Goal: Information Seeking & Learning: Learn about a topic

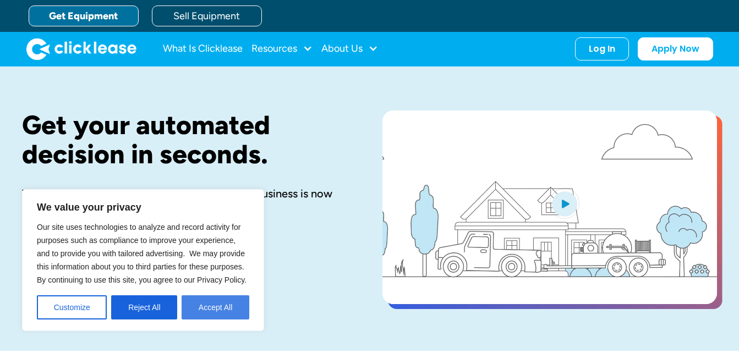
click at [232, 315] on button "Accept All" at bounding box center [216, 308] width 68 height 24
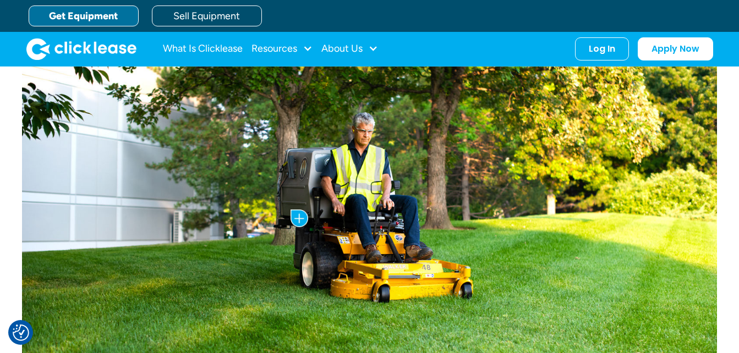
scroll to position [550, 0]
click at [122, 17] on link "Get Equipment" at bounding box center [84, 16] width 110 height 21
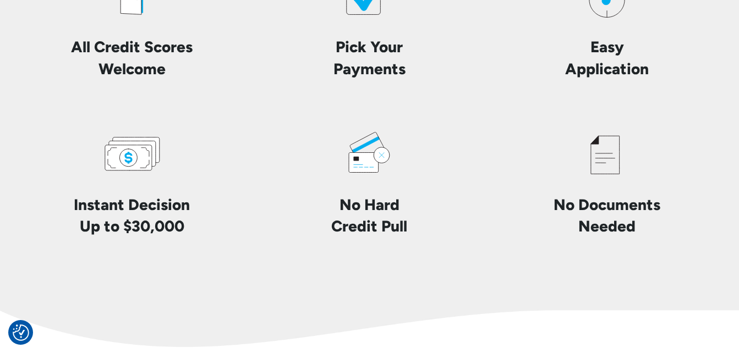
scroll to position [2666, 0]
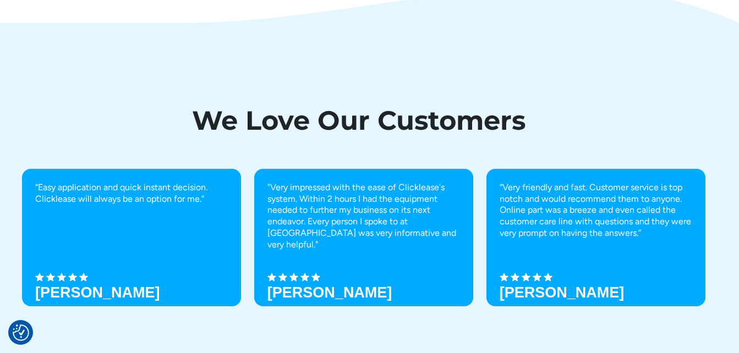
click at [52, 303] on div "“Easy application and quick instant decision. Clicklease will always be an opti…" at bounding box center [131, 238] width 219 height 138
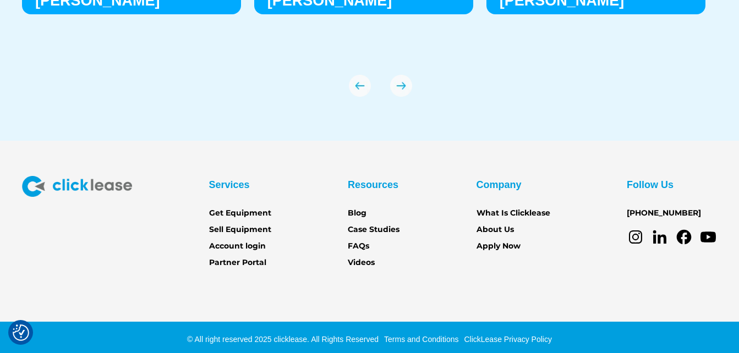
scroll to position [3905, 0]
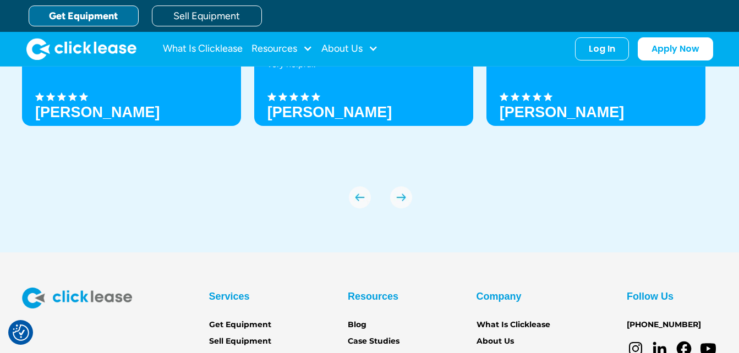
click at [37, 252] on div "We Love Our Customers “Easy application and quick instant decision. Clicklease …" at bounding box center [369, 62] width 695 height 381
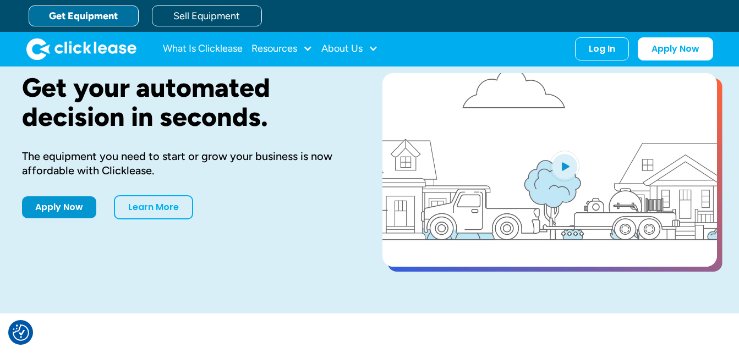
scroll to position [0, 0]
